Goal: Information Seeking & Learning: Find specific fact

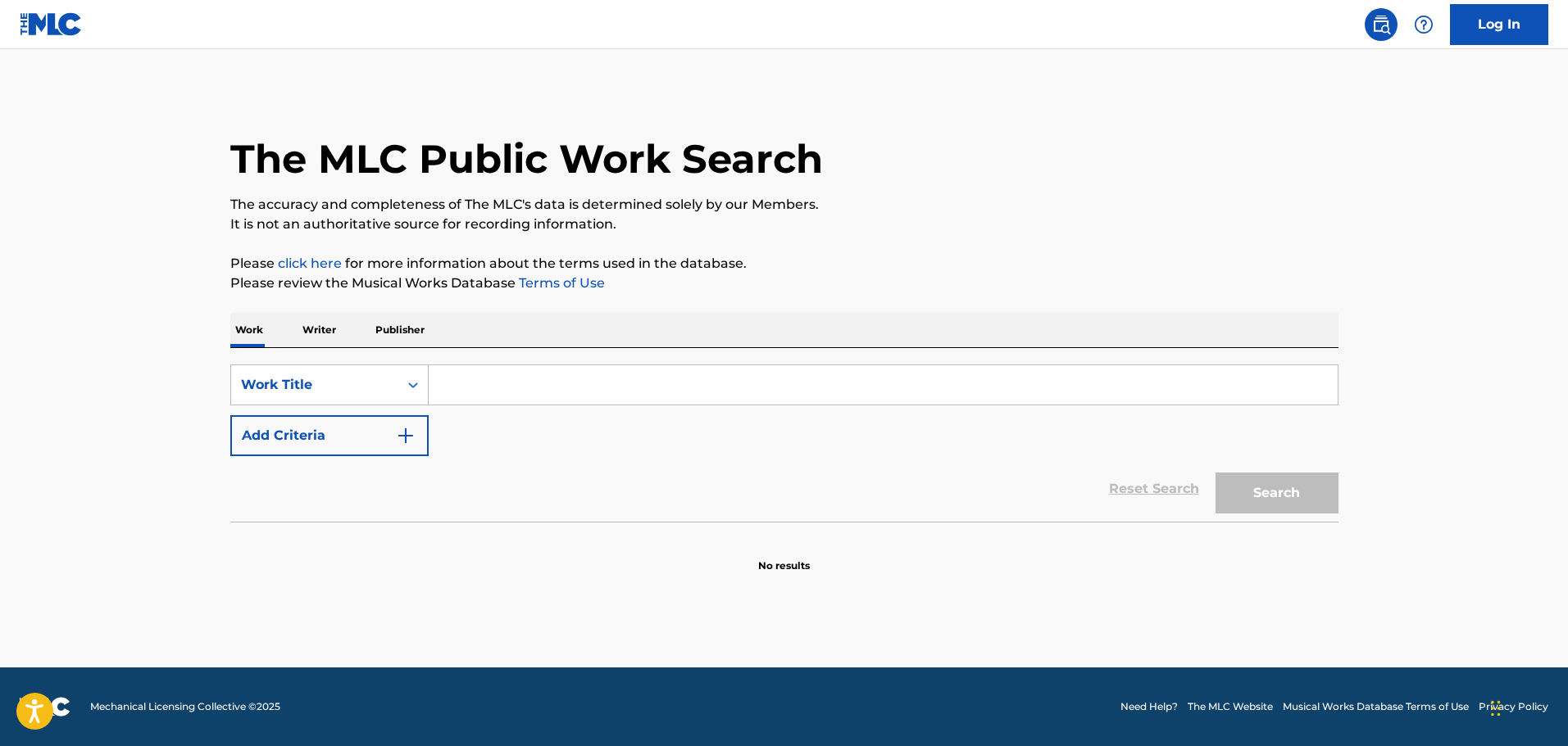
click at [599, 362] on div "SearchWithCriteria29ab8857-1c8f-4db1-b11b-84af8afafbdb Work Title Add Criteria …" at bounding box center [784, 435] width 1108 height 174
click at [580, 382] on input "Search Form" at bounding box center [883, 385] width 909 height 39
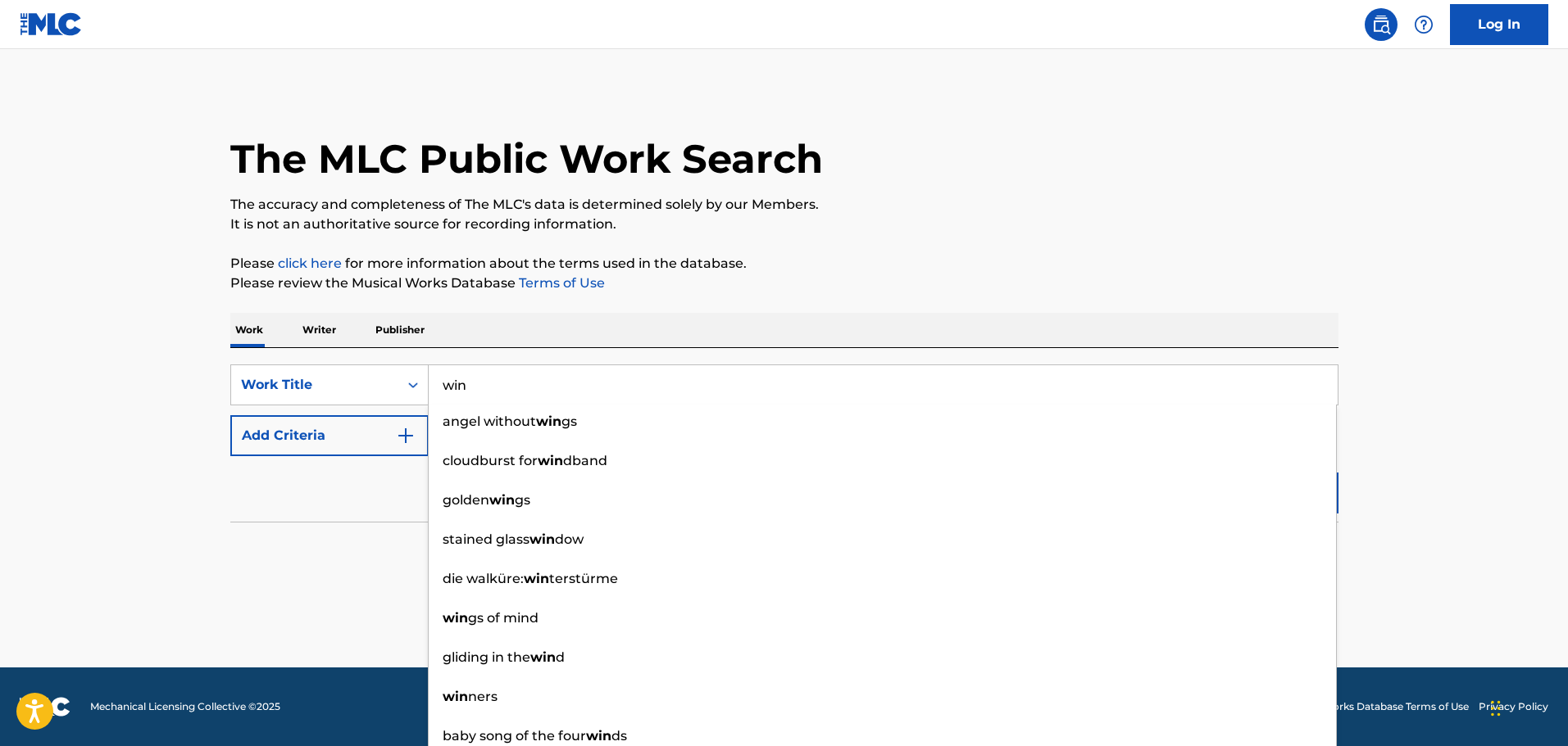
type input "win"
click at [365, 436] on button "Add Criteria" at bounding box center [329, 436] width 198 height 41
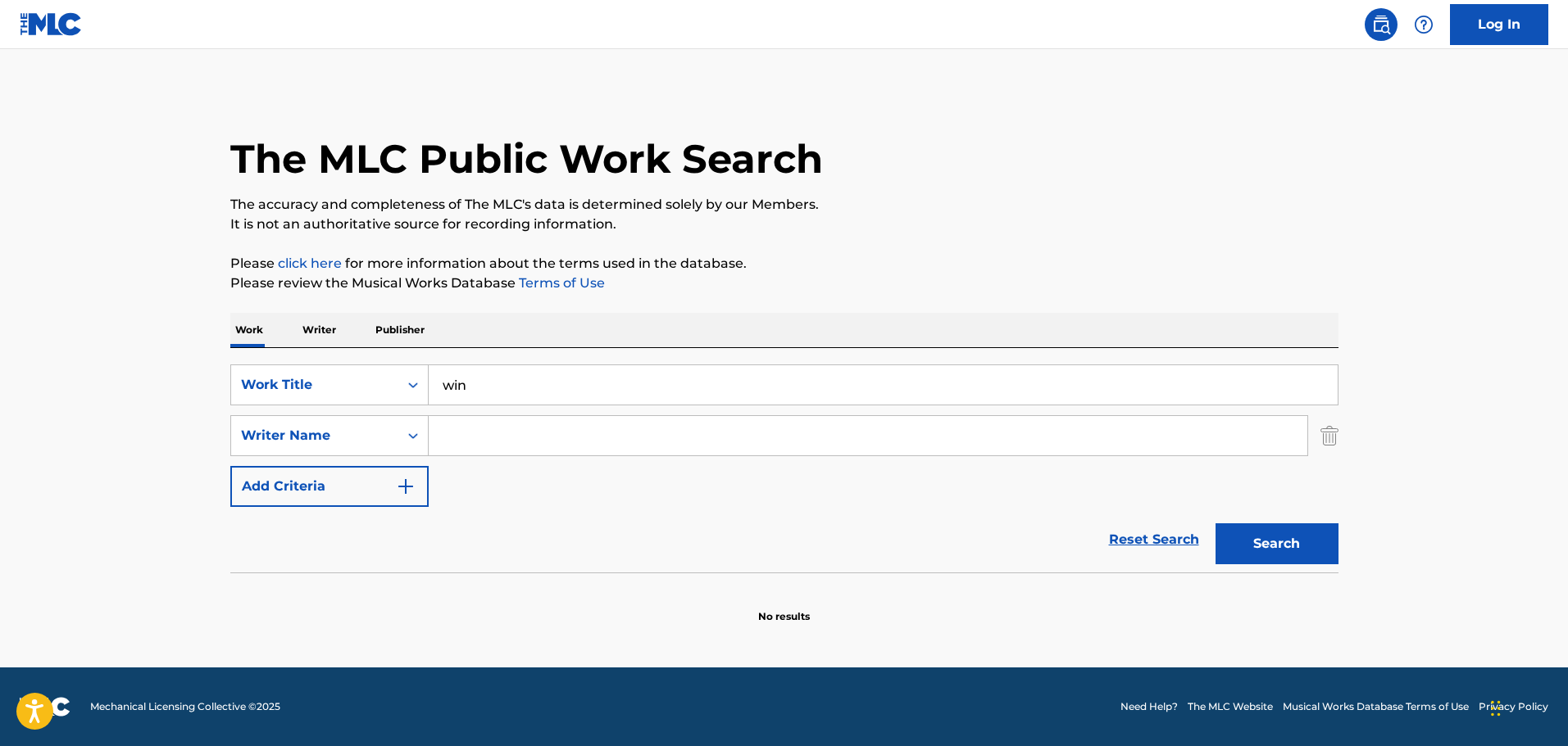
click at [430, 427] on input "Search Form" at bounding box center [868, 436] width 879 height 39
type input "ali theodore"
click at [1215, 523] on button "Search" at bounding box center [1277, 544] width 123 height 41
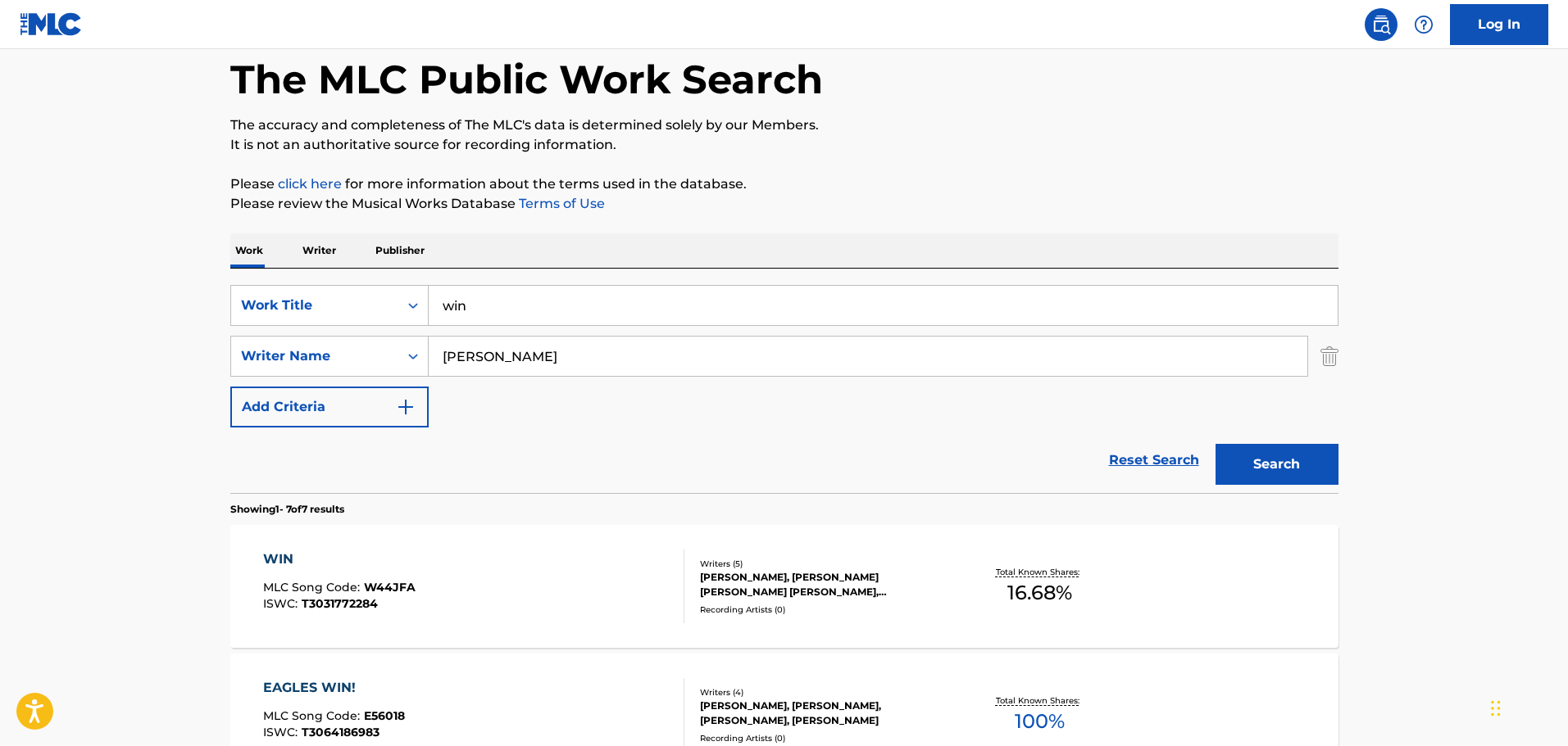
scroll to position [82, 0]
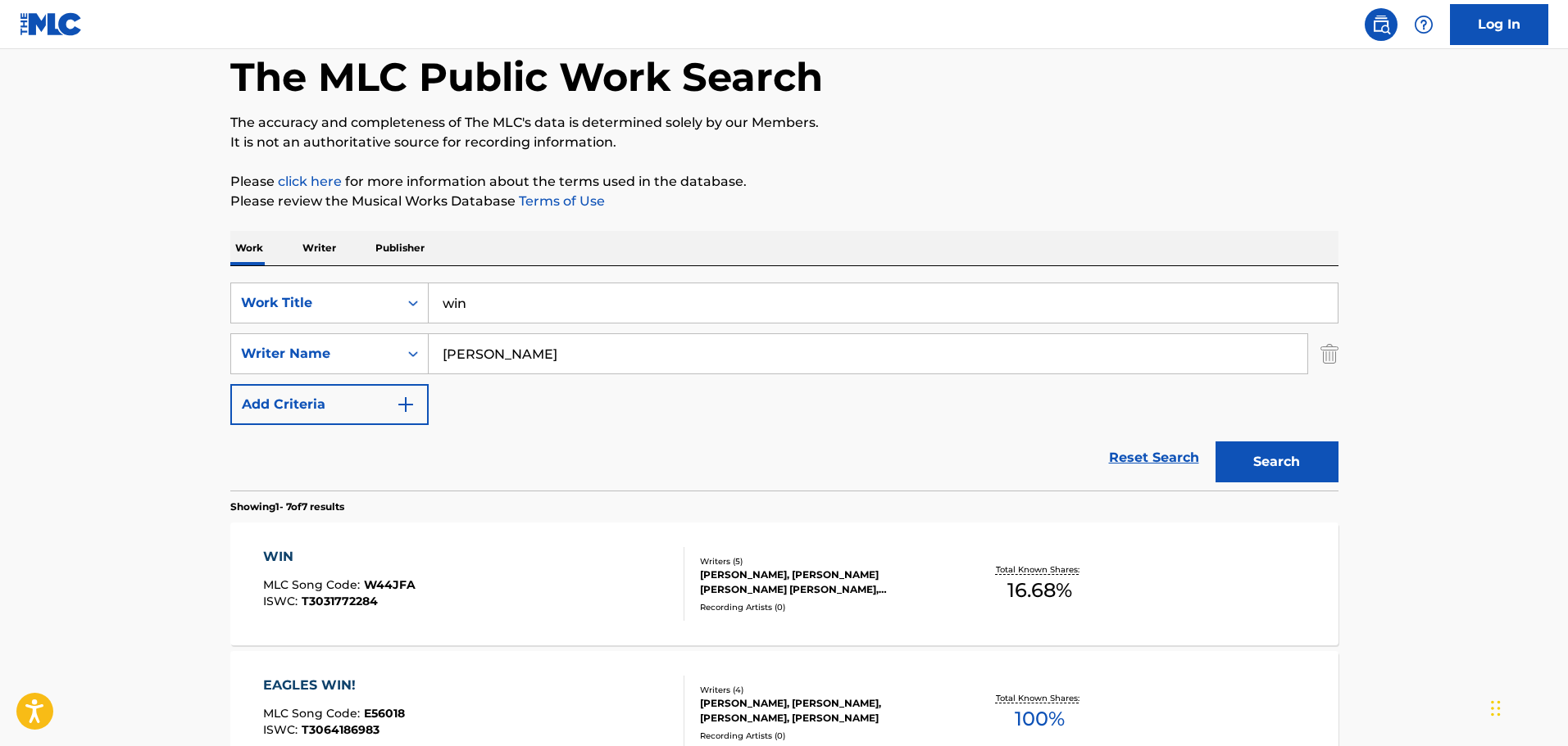
click at [592, 544] on div "WIN MLC Song Code : W44JFA ISWC : T3031772284 Writers ( 5 ) ALI THEODORE, JAMES…" at bounding box center [784, 583] width 1108 height 123
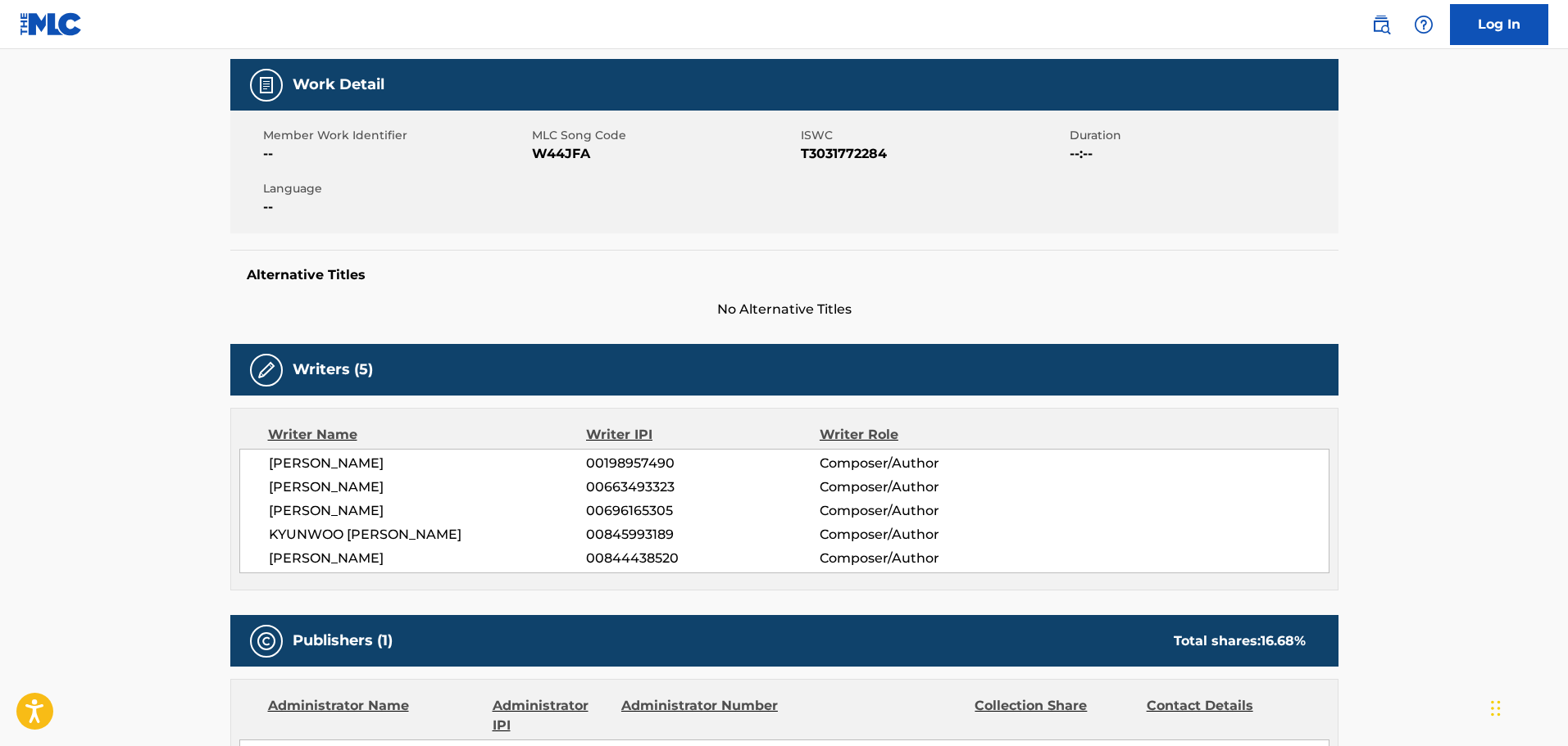
scroll to position [123, 0]
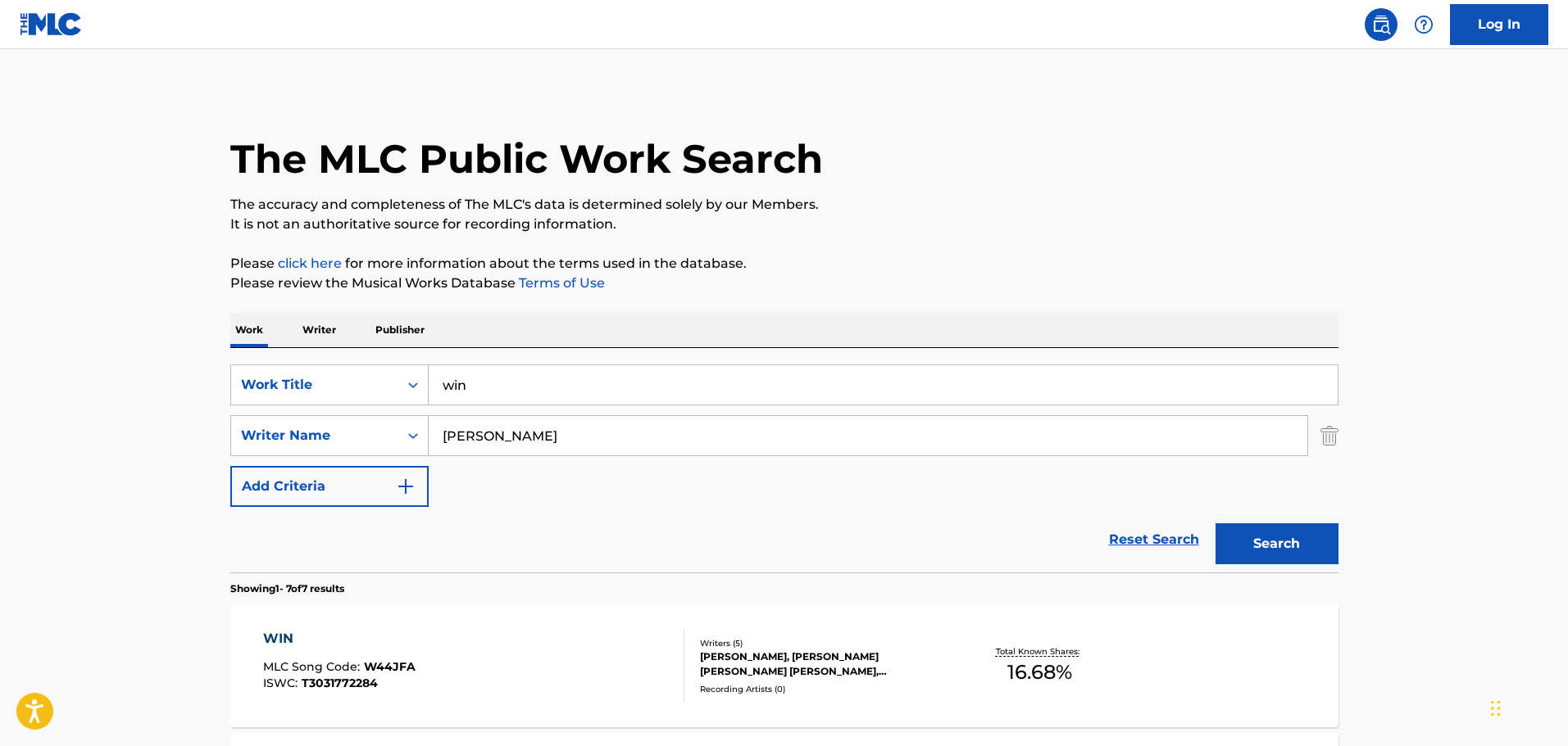
click at [557, 444] on input "ali theodore" at bounding box center [868, 436] width 879 height 39
click at [1215, 523] on button "Search" at bounding box center [1277, 544] width 123 height 41
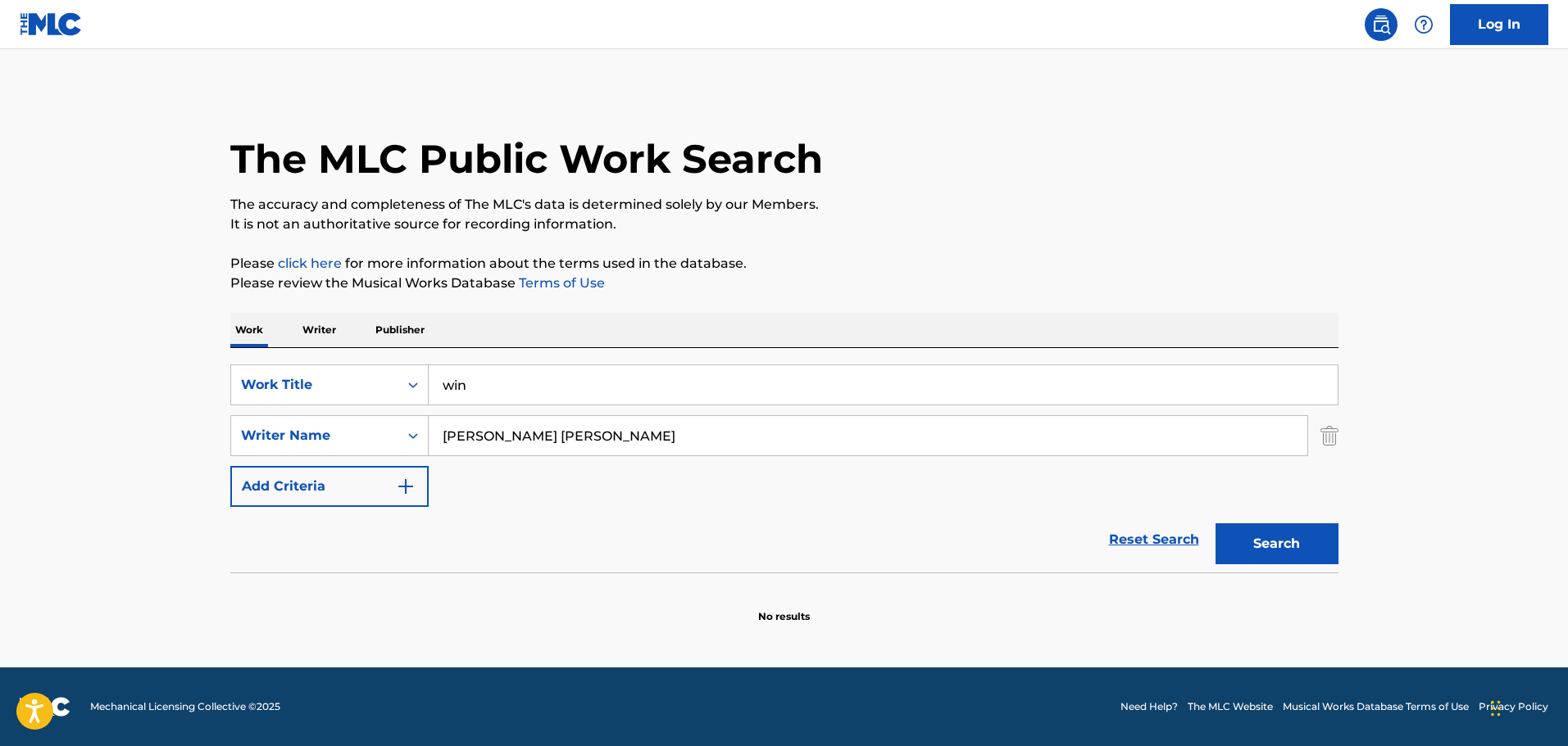
drag, startPoint x: 531, startPoint y: 434, endPoint x: 402, endPoint y: 463, distance: 132.2
click at [404, 459] on div "SearchWithCriteria29ab8857-1c8f-4db1-b11b-84af8afafbdb Work Title win SearchWit…" at bounding box center [784, 436] width 1108 height 143
type input "anthony mirabella"
click at [1246, 548] on button "Search" at bounding box center [1277, 544] width 123 height 41
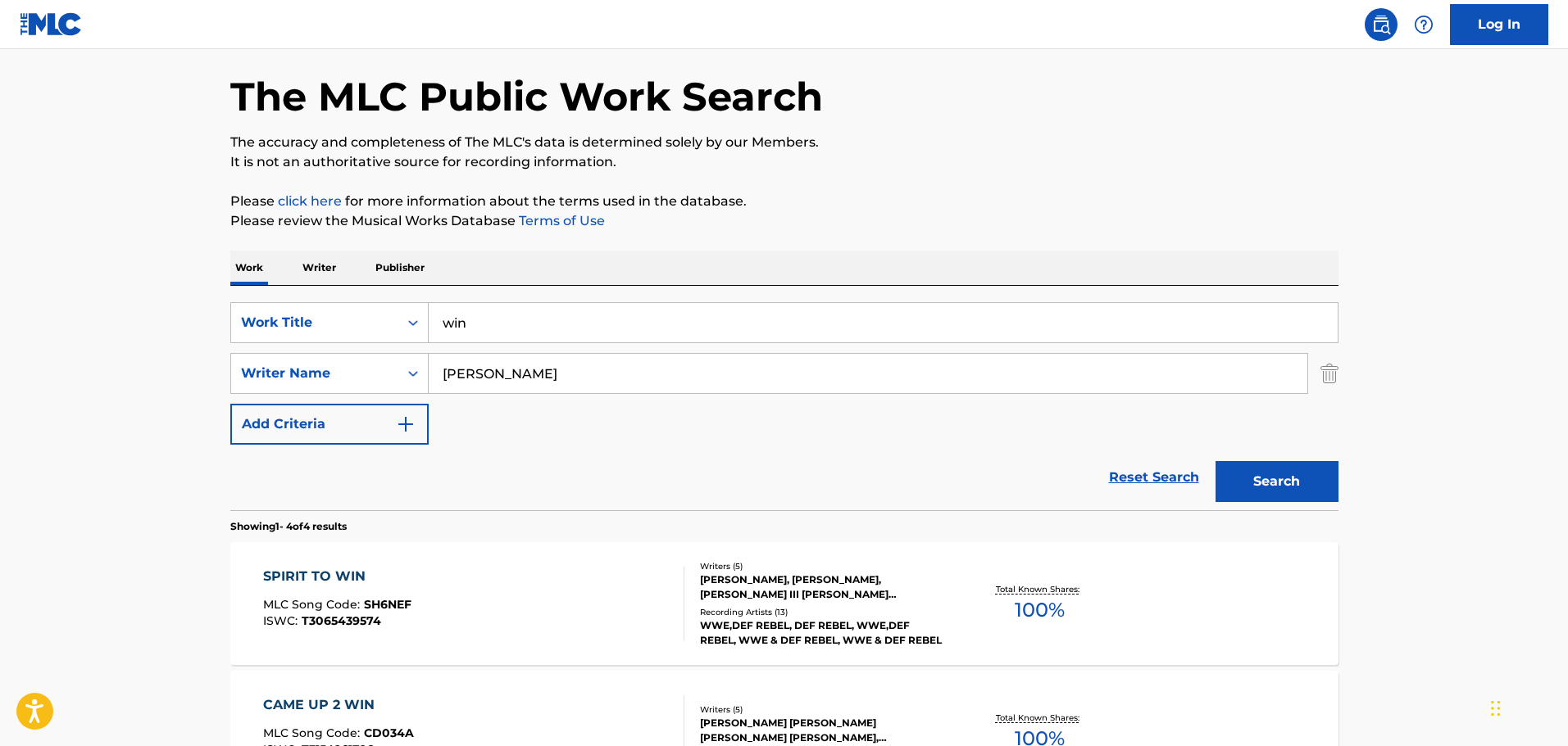
scroll to position [246, 0]
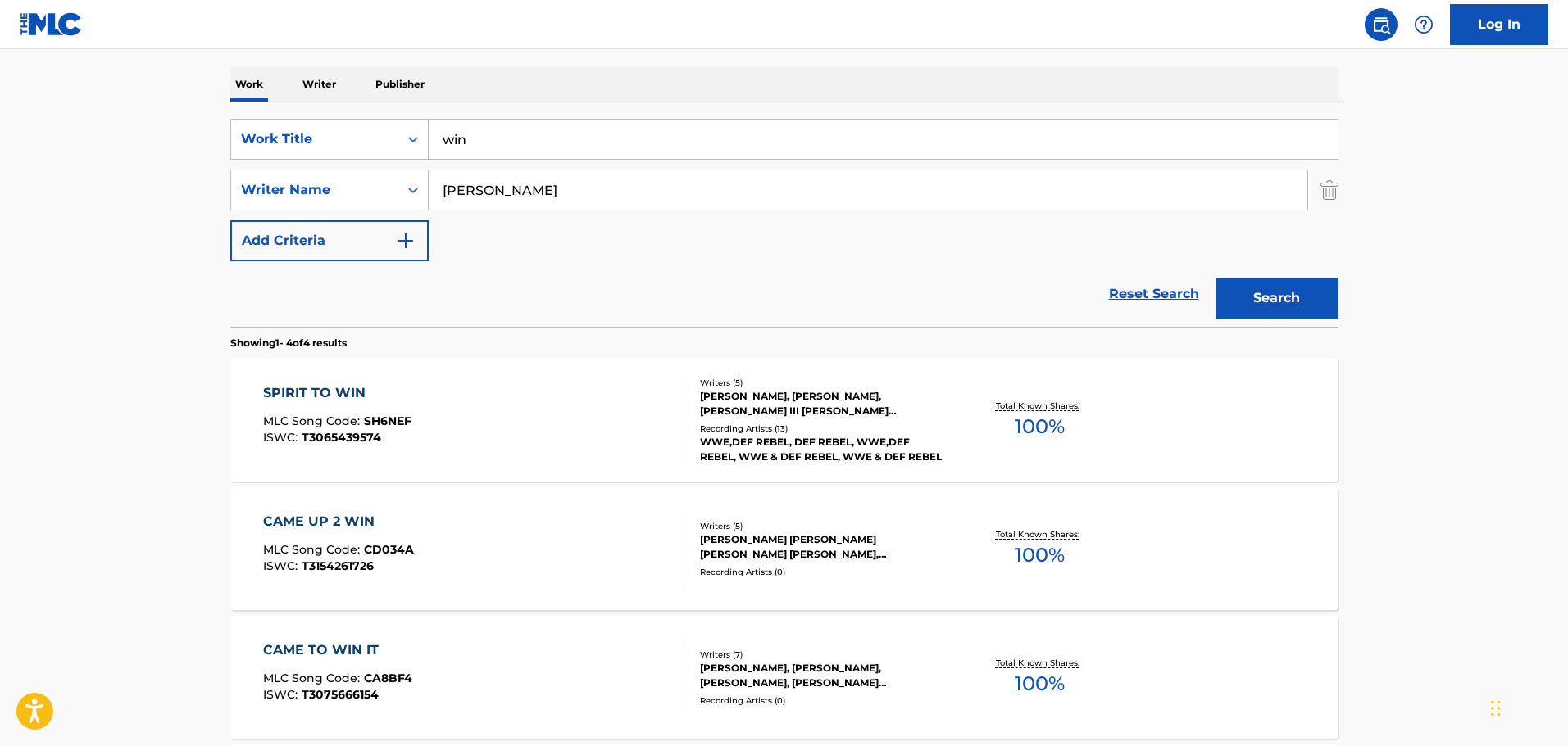
click at [495, 435] on div "SPIRIT TO WIN MLC Song Code : SH6NEF ISWC : T3065439574" at bounding box center [474, 420] width 421 height 73
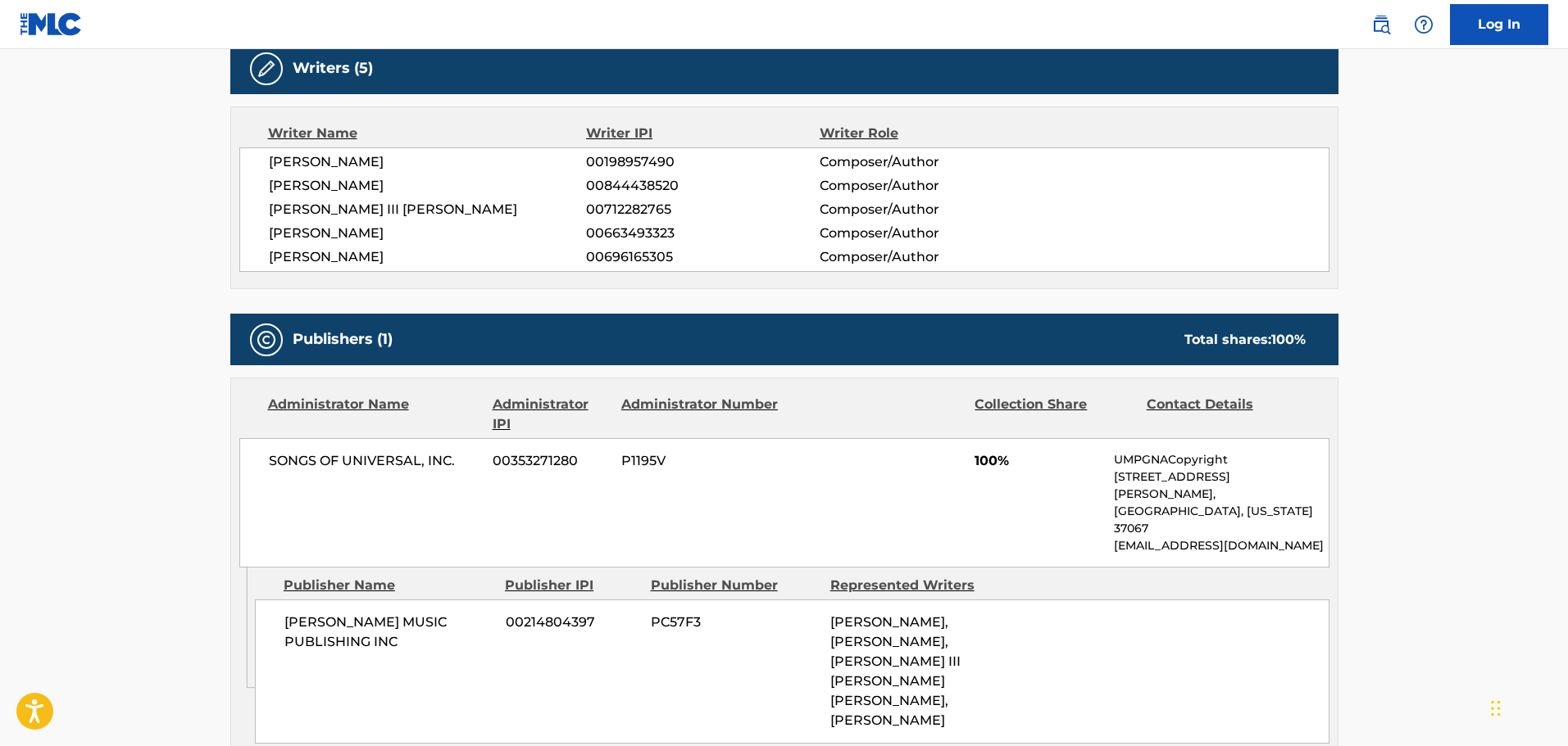
scroll to position [491, 0]
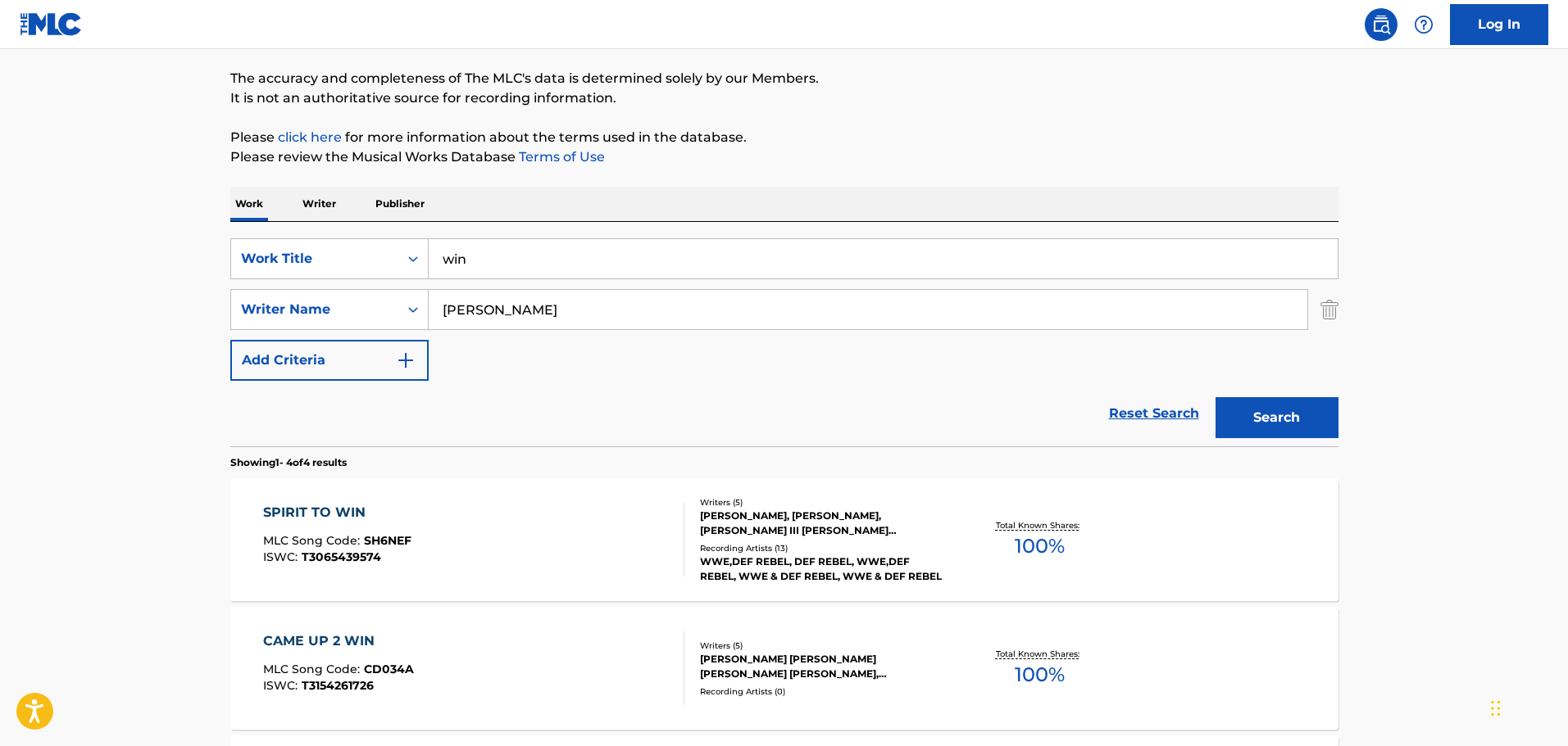
scroll to position [121, 0]
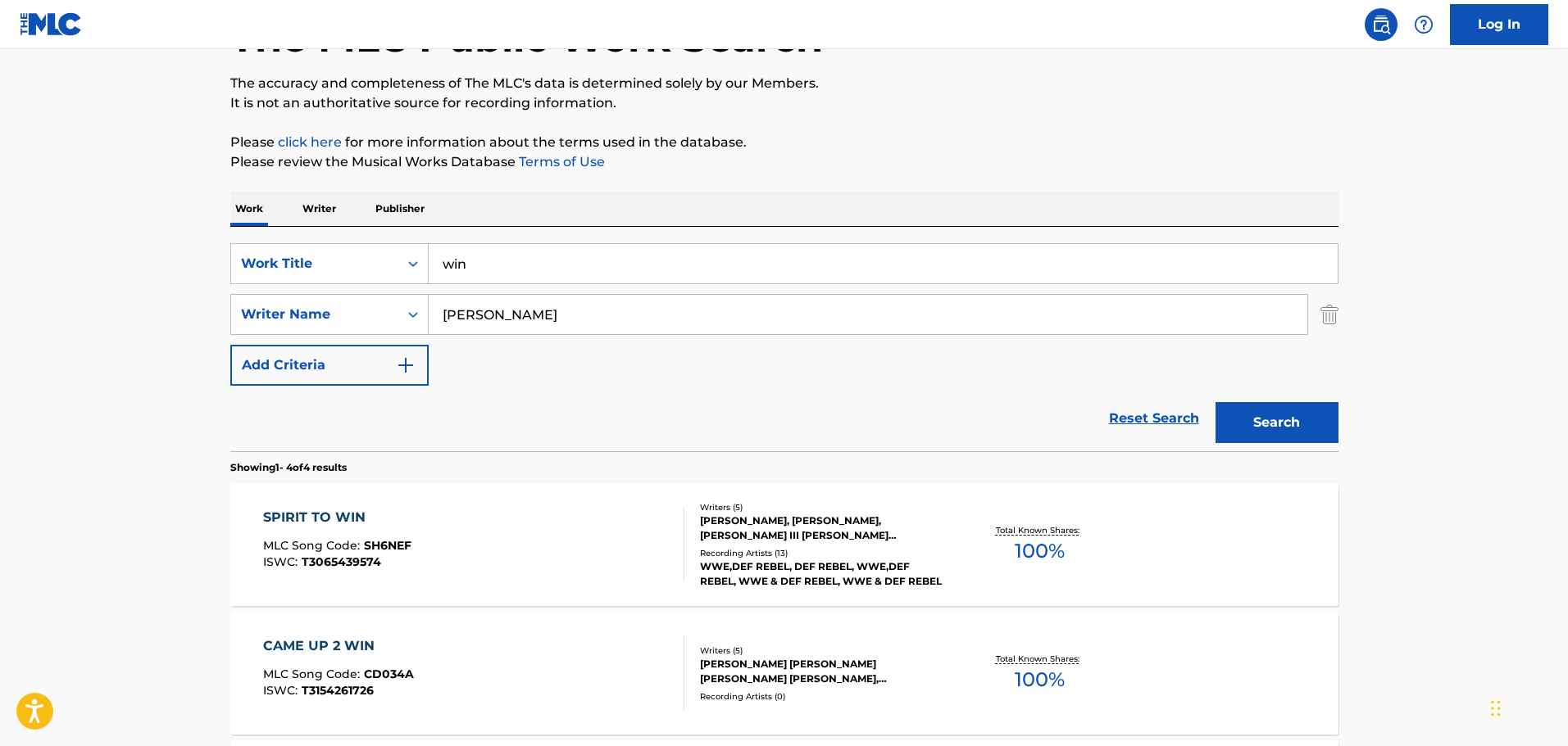
click at [518, 312] on input "anthony mirabella" at bounding box center [868, 315] width 879 height 39
type input "jackson hoffman"
click at [1215, 402] on button "Search" at bounding box center [1277, 423] width 123 height 41
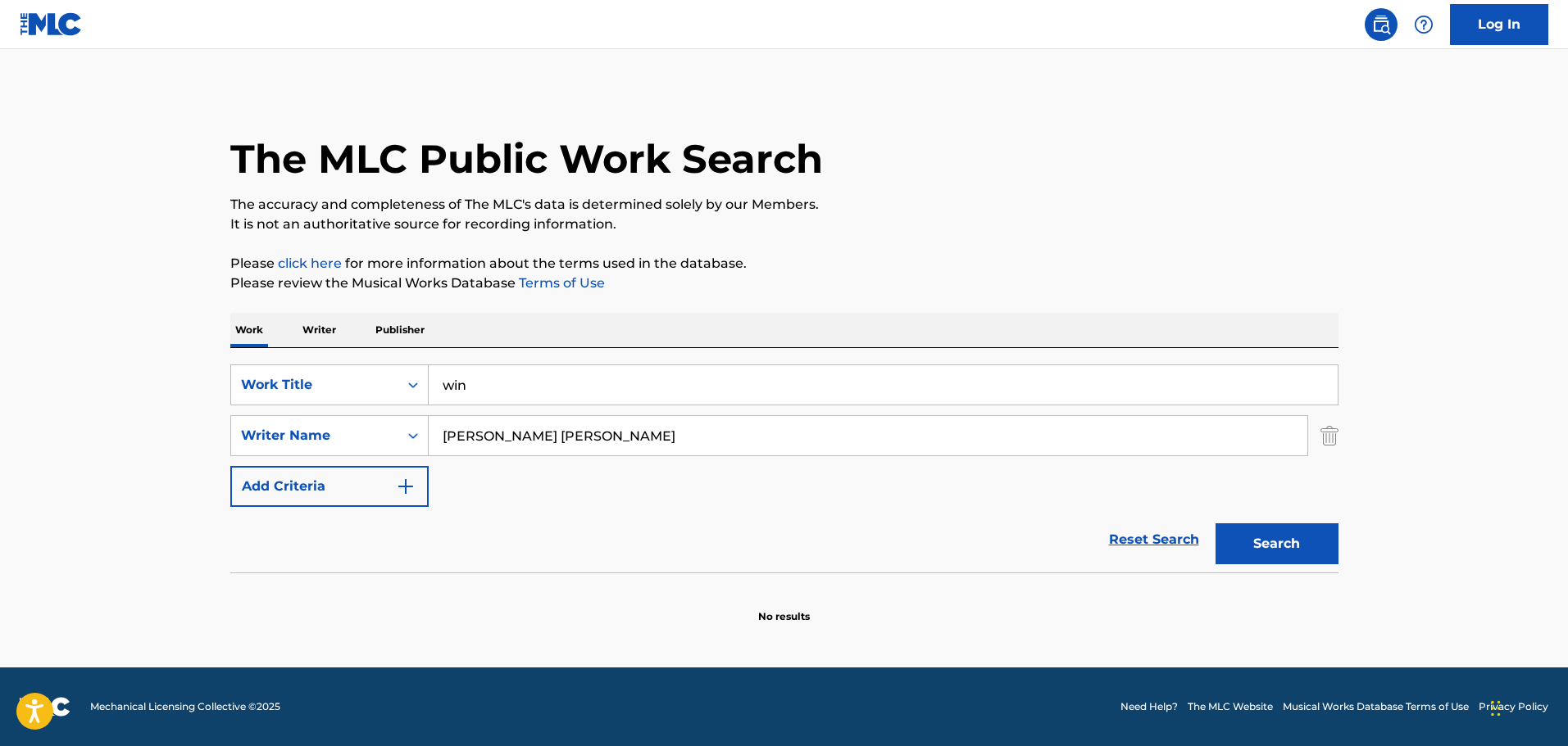
scroll to position [0, 0]
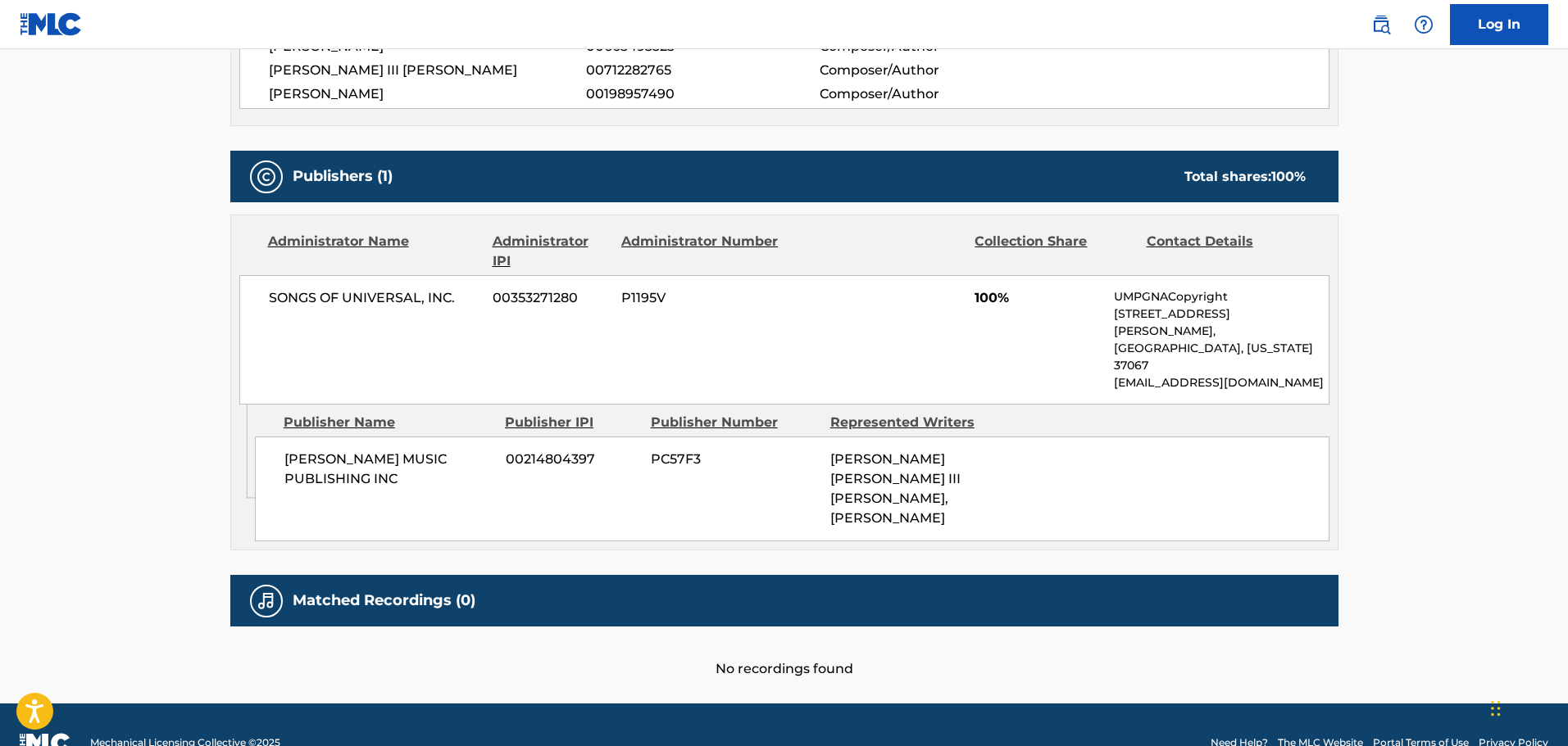
scroll to position [651, 0]
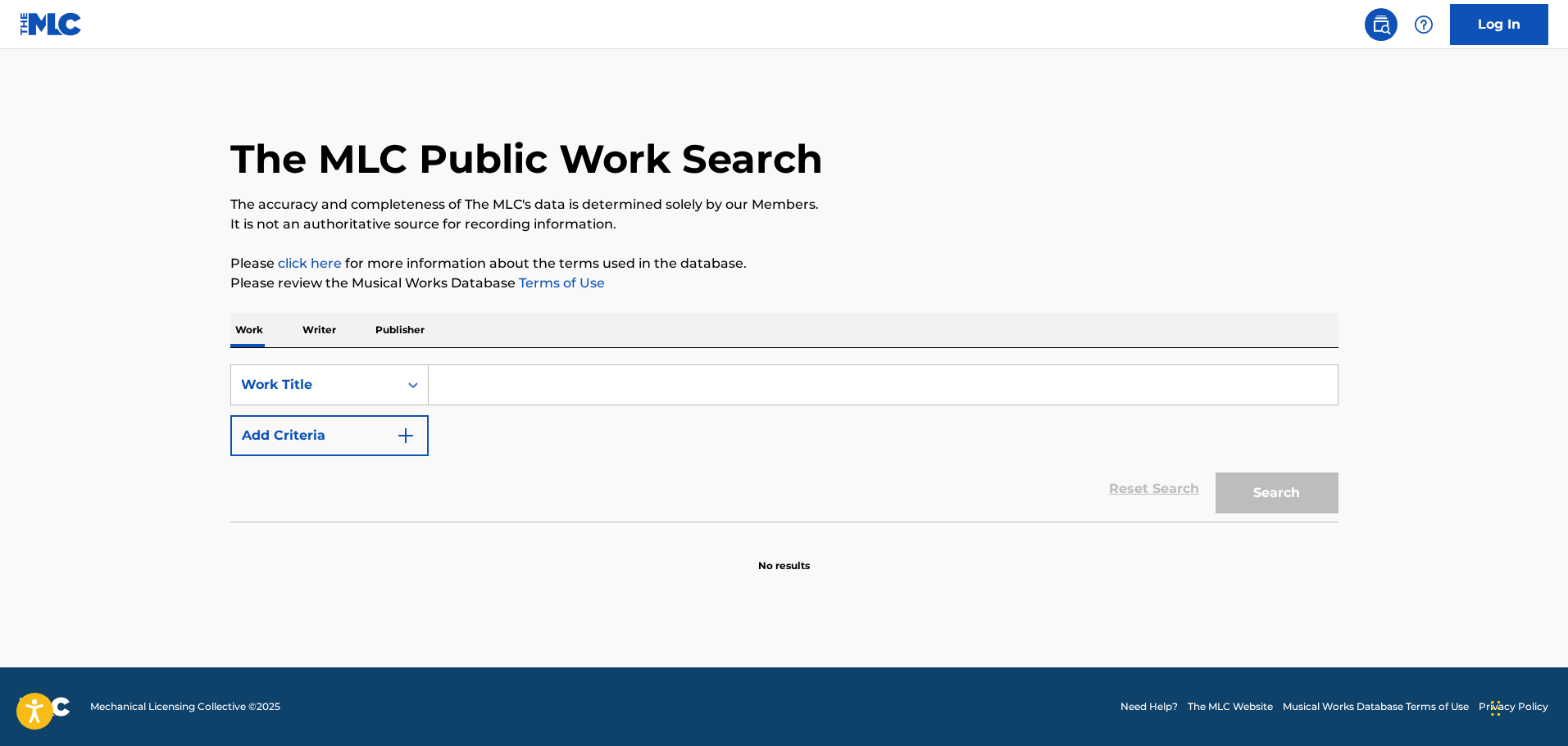
click at [408, 441] on img "Search Form" at bounding box center [405, 435] width 20 height 20
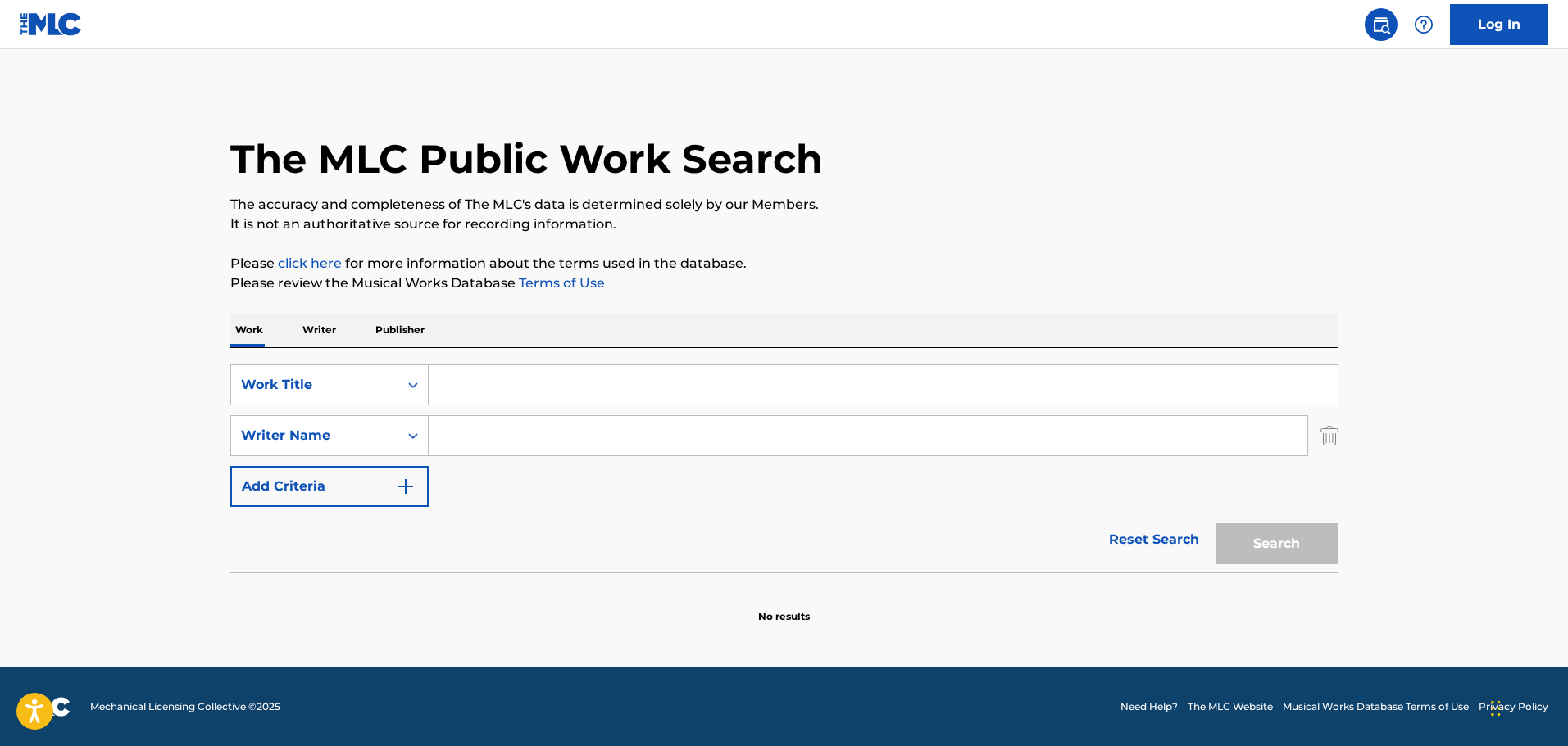
click at [473, 439] on input "Search Form" at bounding box center [868, 436] width 879 height 39
type input "[PERSON_NAME]"
click at [537, 393] on input "Search Form" at bounding box center [883, 385] width 909 height 39
paste input "Combat!"
type input "Combat!"
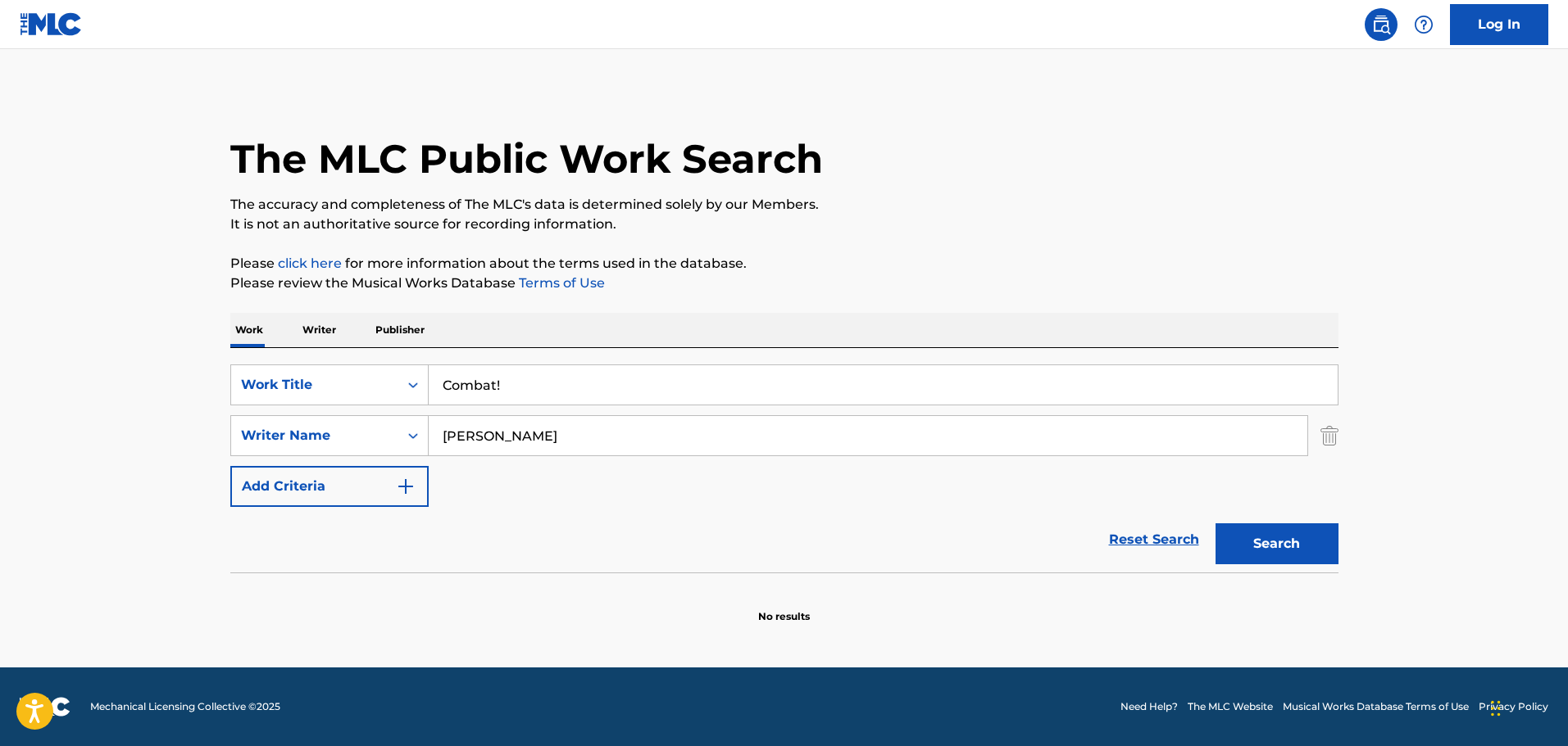
click at [1248, 545] on button "Search" at bounding box center [1277, 544] width 123 height 41
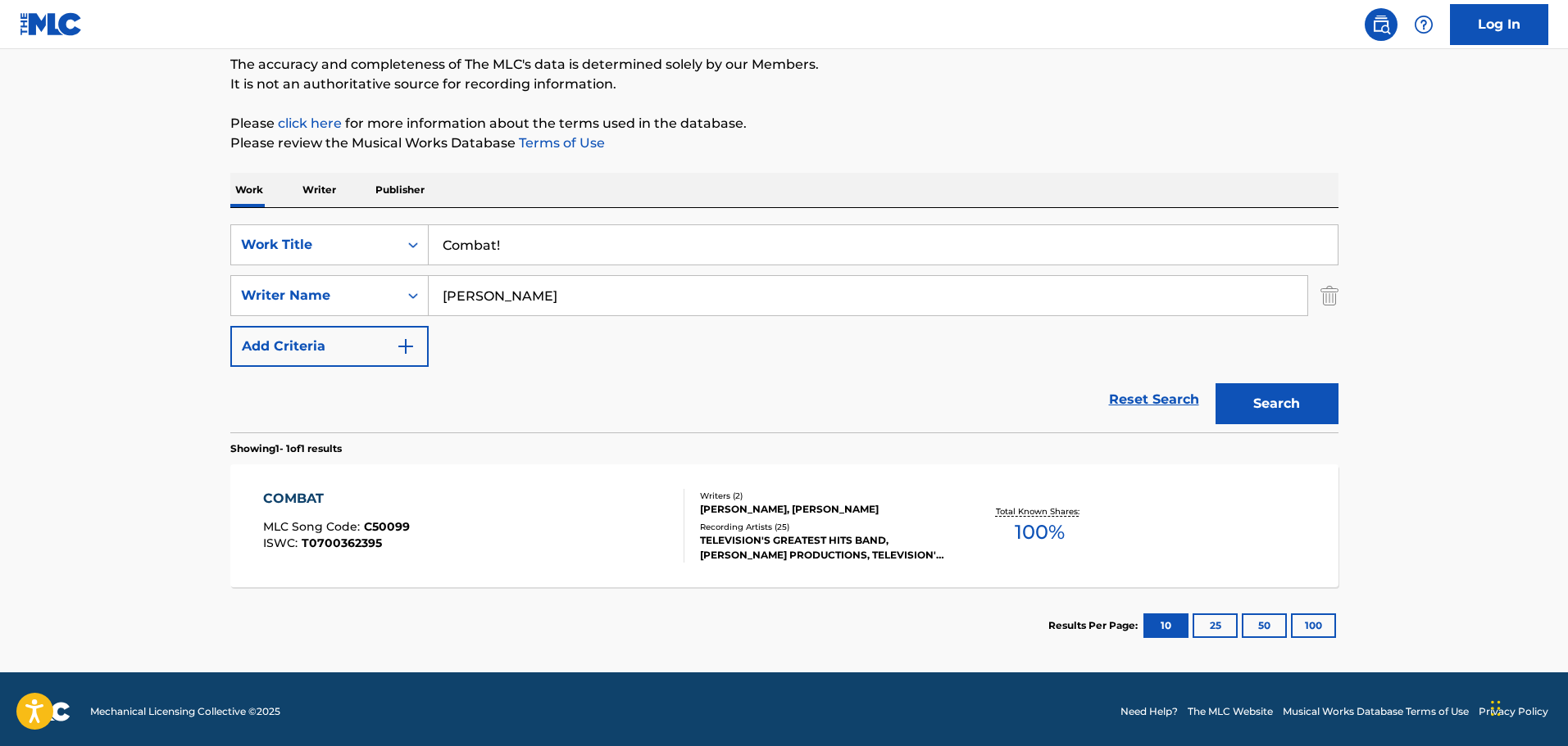
scroll to position [145, 0]
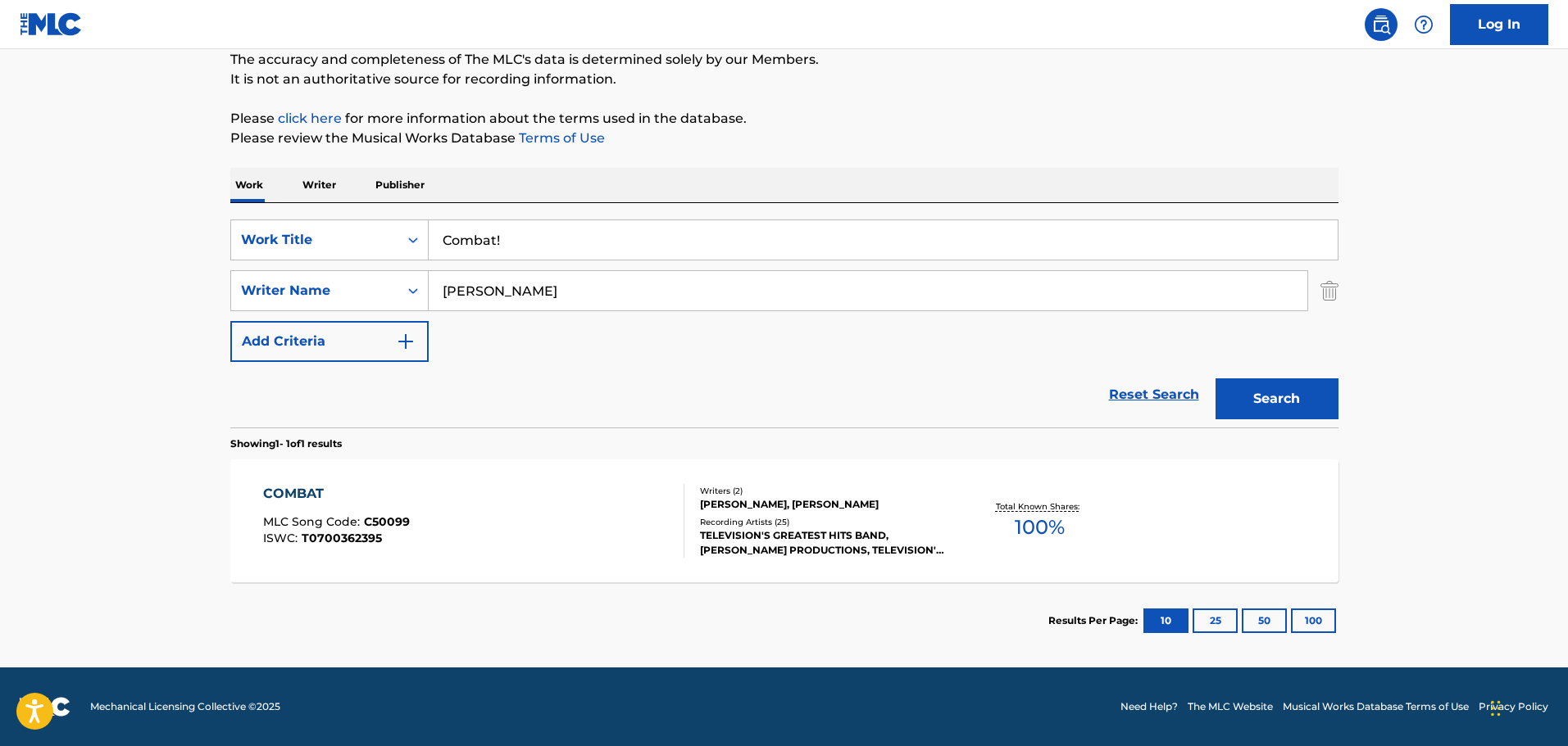
click at [529, 507] on div "COMBAT MLC Song Code : C50099 ISWC : T0700362395" at bounding box center [474, 521] width 421 height 73
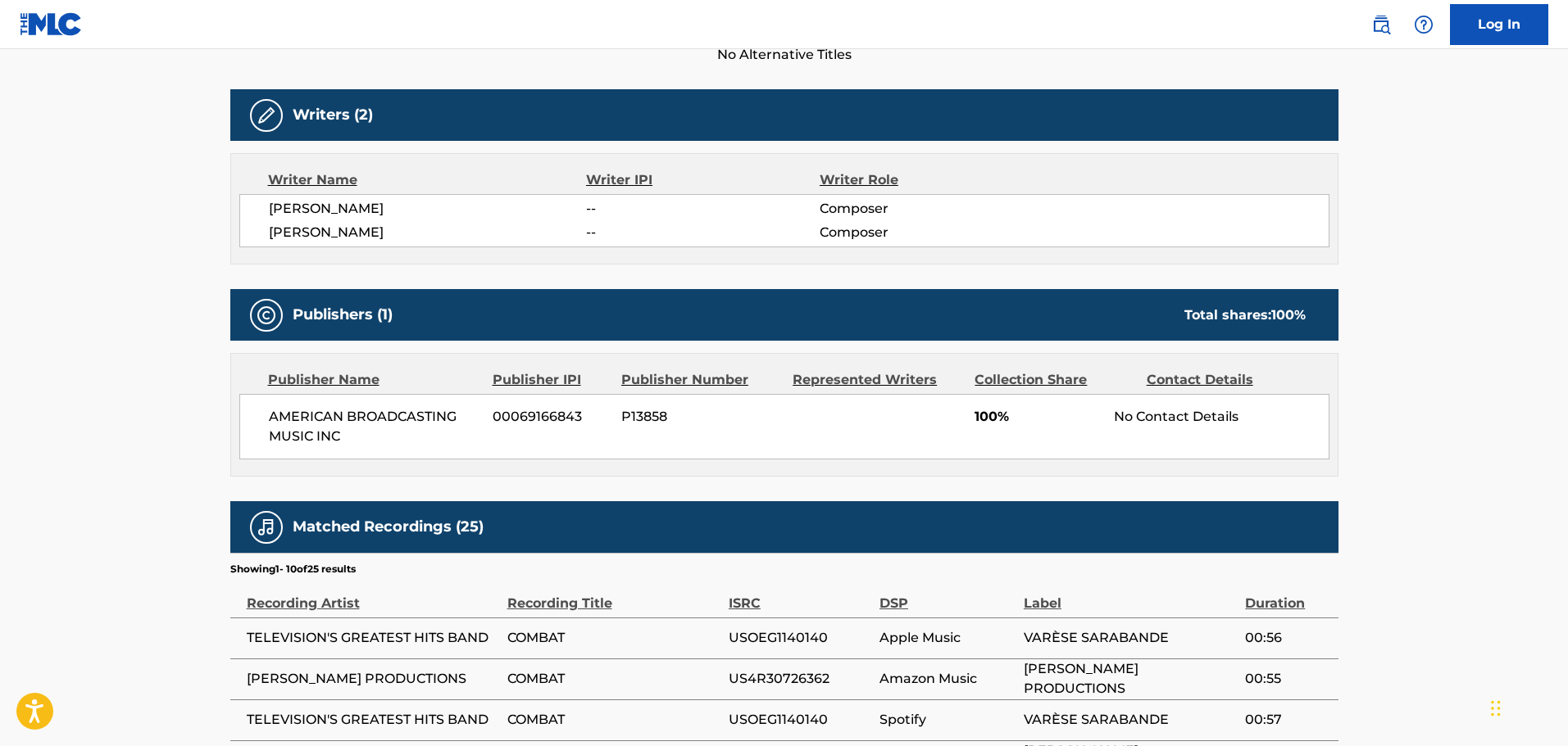
scroll to position [491, 0]
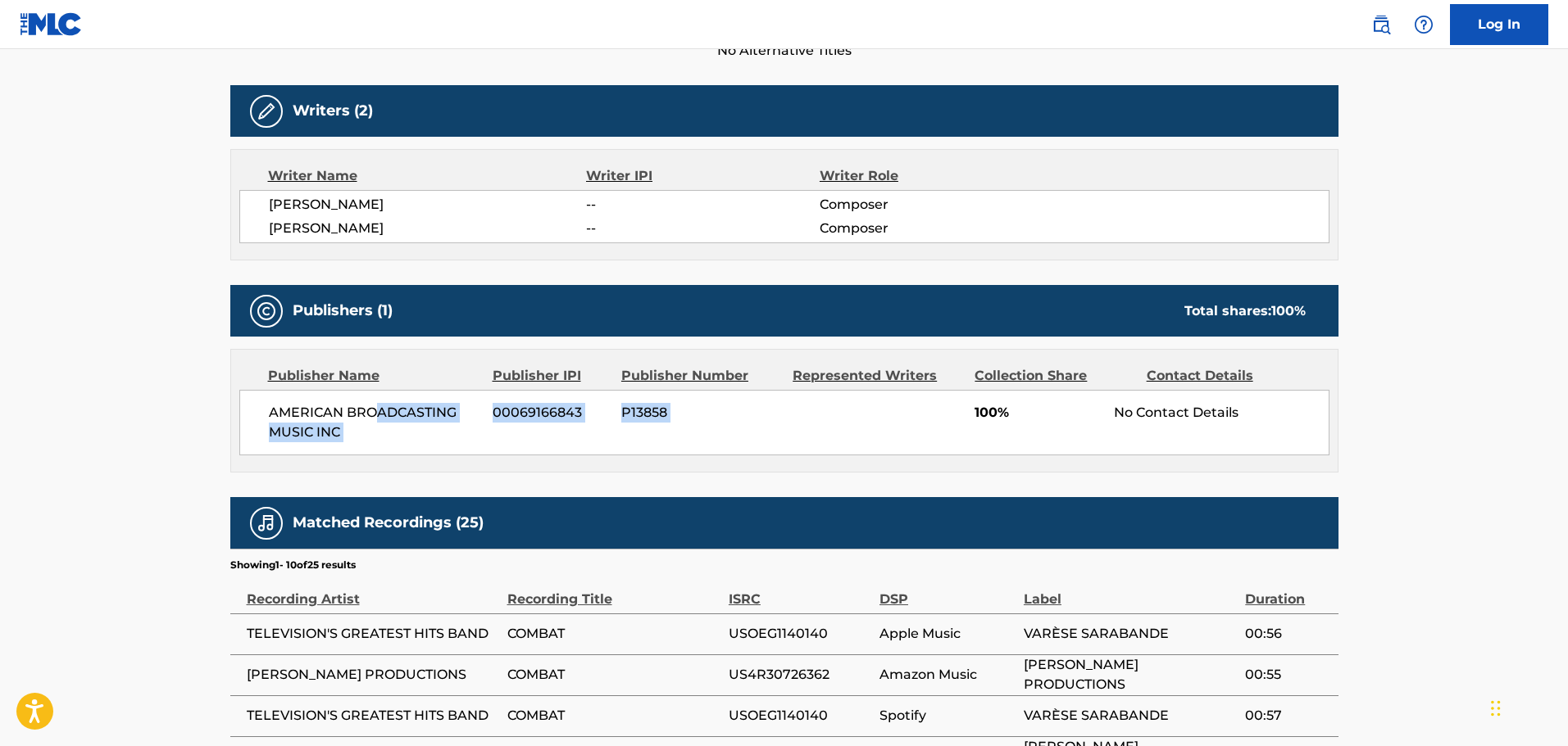
drag, startPoint x: 426, startPoint y: 412, endPoint x: 990, endPoint y: 436, distance: 564.5
click at [988, 436] on div "AMERICAN BROADCASTING MUSIC INC 00069166843 P13858 100% No Contact Details" at bounding box center [785, 423] width 1090 height 66
click at [309, 201] on span "[PERSON_NAME]" at bounding box center [428, 205] width 318 height 20
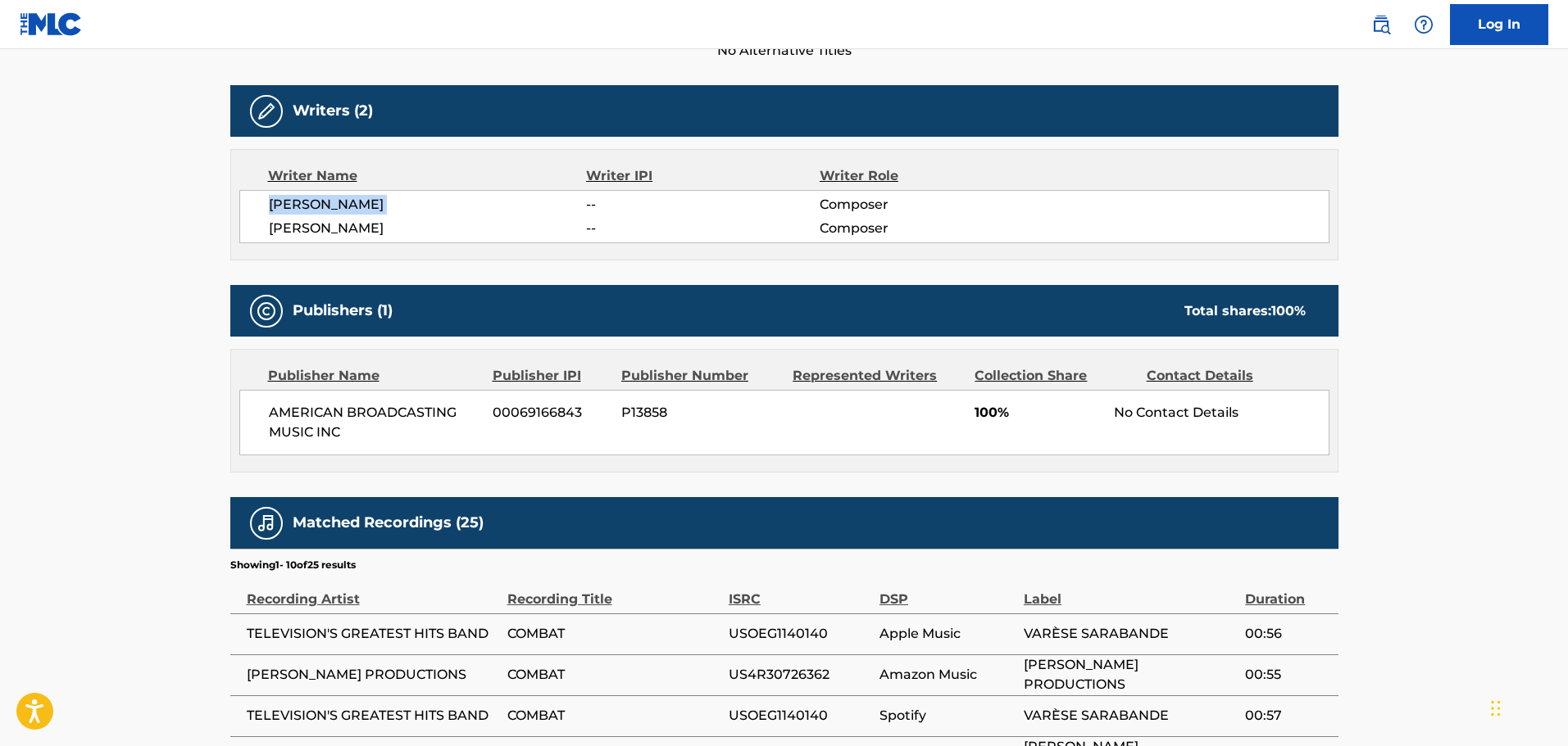
click at [309, 201] on span "[PERSON_NAME]" at bounding box center [428, 205] width 318 height 20
copy div "[PERSON_NAME]"
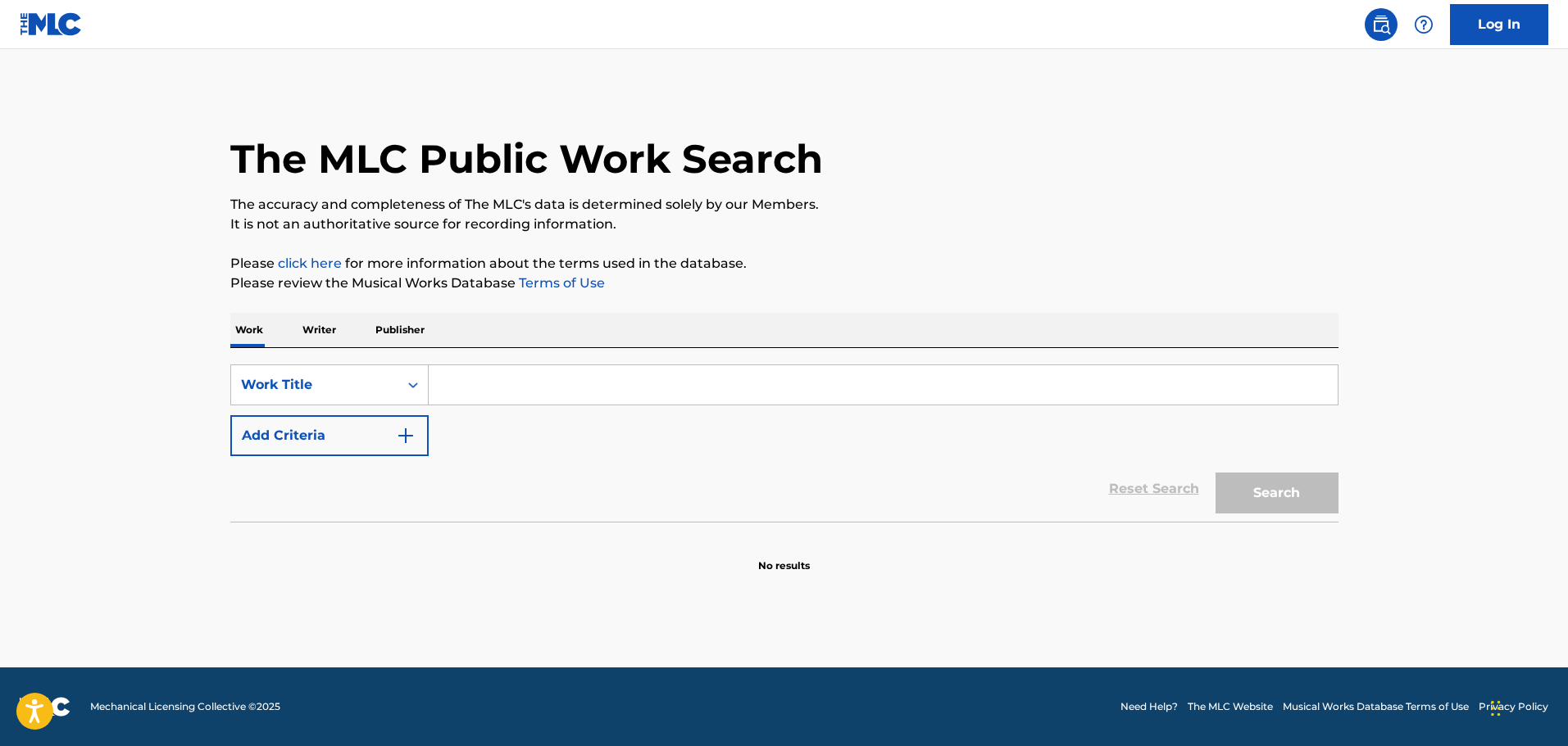
click at [512, 373] on input "Search Form" at bounding box center [883, 385] width 909 height 39
type input "combat!"
click at [390, 449] on button "Add Criteria" at bounding box center [329, 436] width 198 height 41
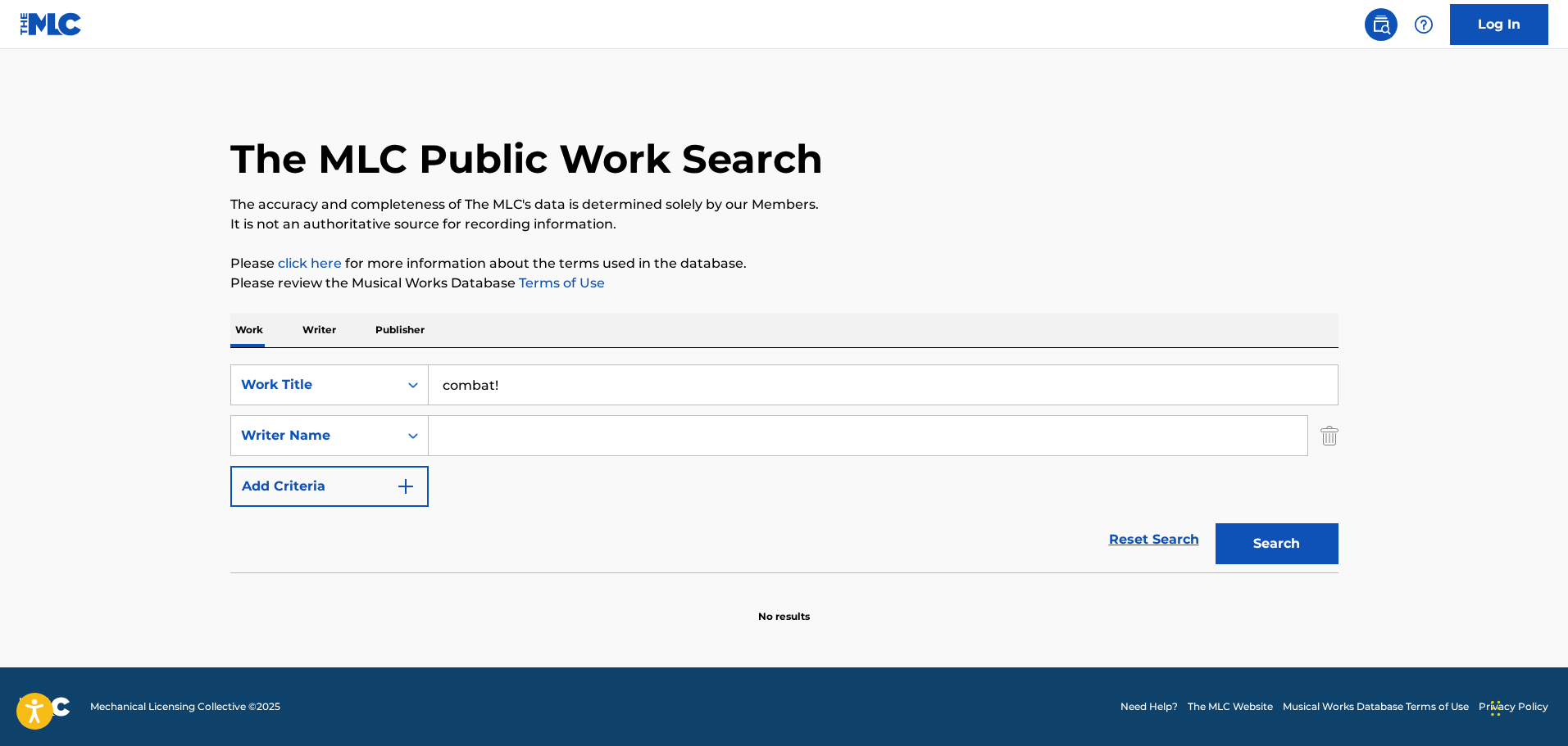
click at [481, 427] on input "Search Form" at bounding box center [868, 436] width 879 height 39
type input "[PERSON_NAME]"
click at [1252, 528] on button "Search" at bounding box center [1277, 544] width 123 height 41
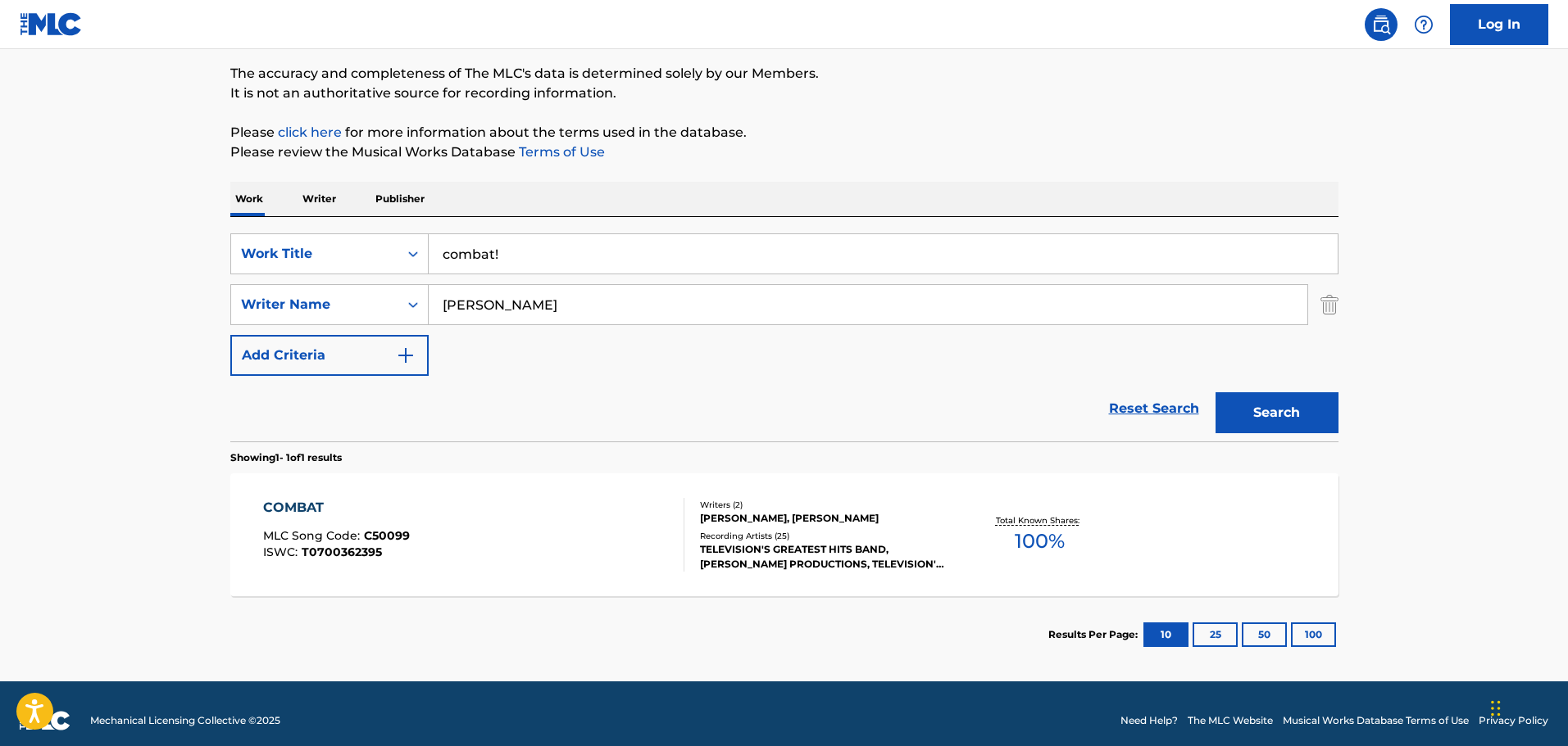
scroll to position [145, 0]
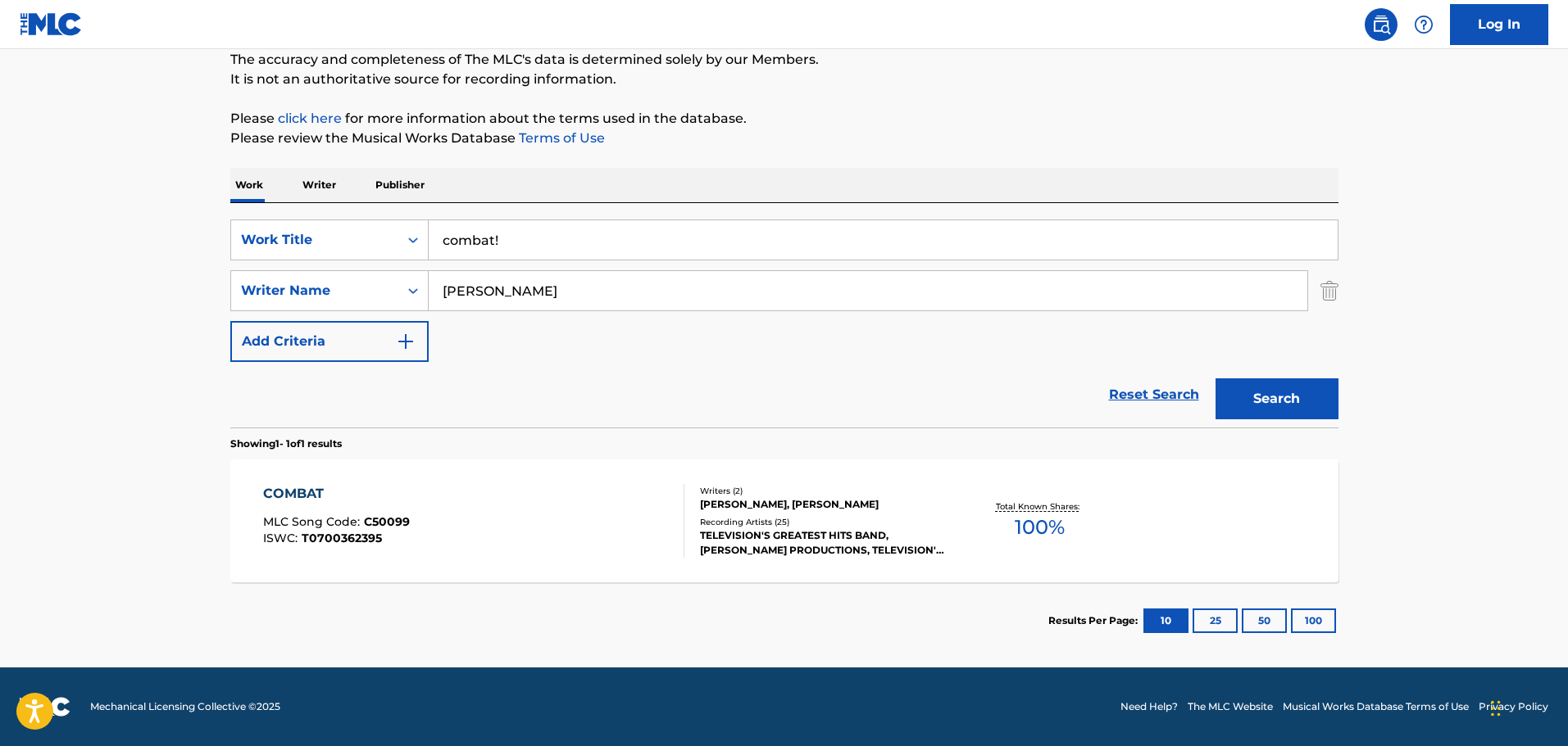
click at [644, 510] on div "COMBAT MLC Song Code : C50099 ISWC : T0700362395" at bounding box center [474, 521] width 421 height 73
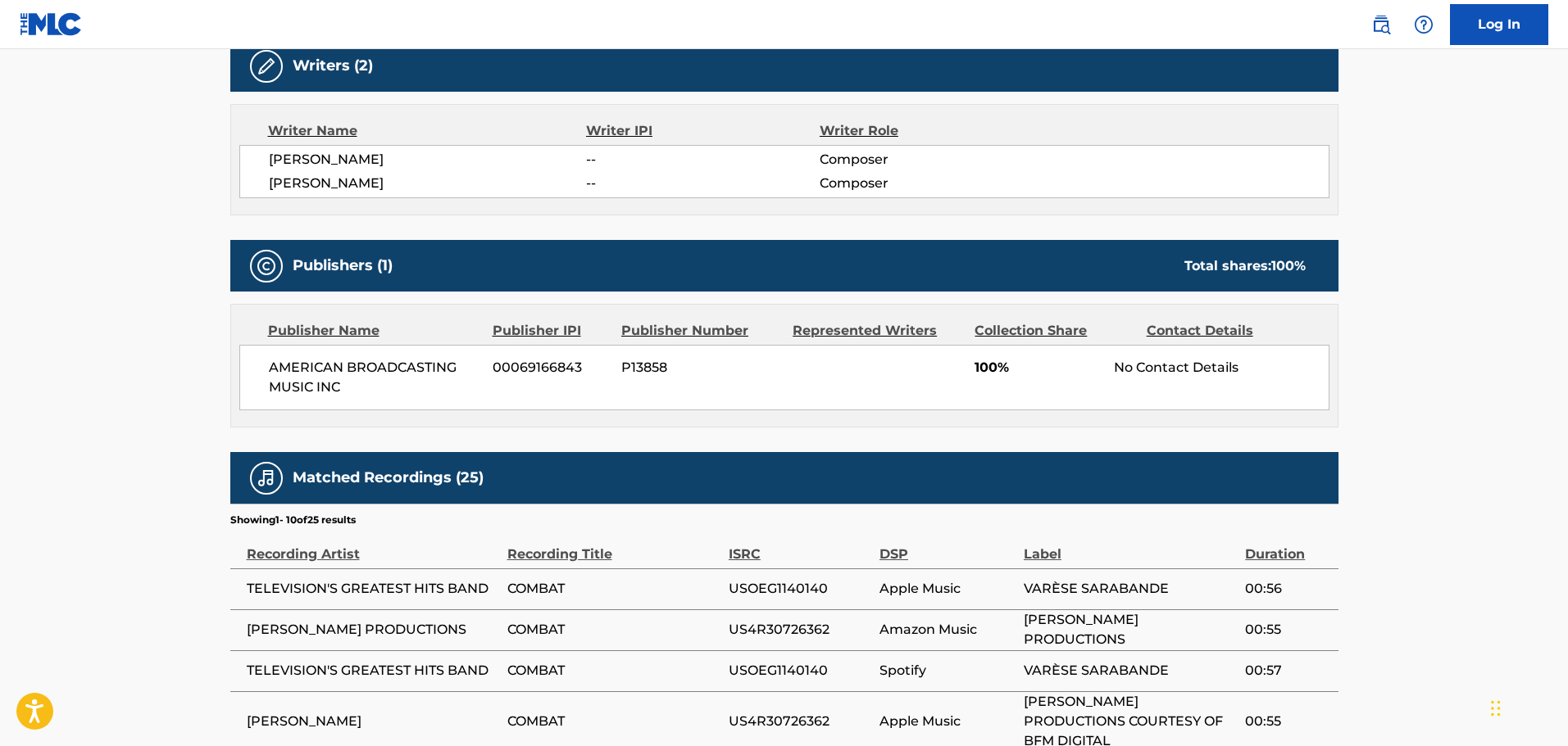
scroll to position [491, 0]
